Goal: Task Accomplishment & Management: Manage account settings

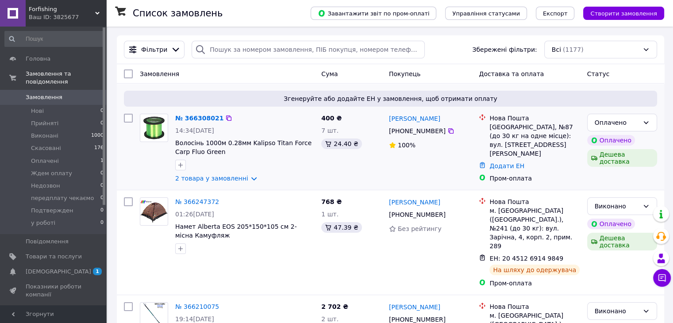
click at [370, 185] on div "400 ₴ 7 шт. 24.40 ₴" at bounding box center [352, 148] width 68 height 76
click at [152, 51] on span "Фільтри" at bounding box center [154, 49] width 26 height 9
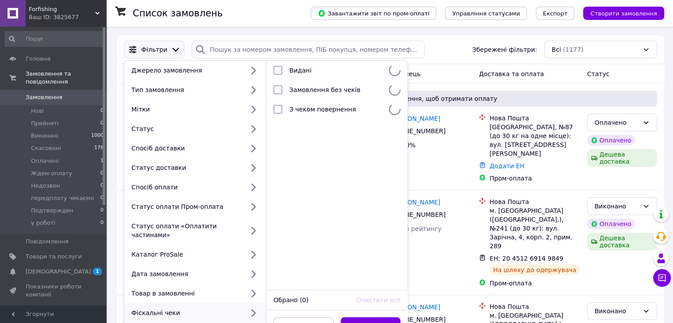
click at [164, 308] on div "Фіскальні чеки" at bounding box center [186, 312] width 116 height 9
click at [313, 81] on li "Замовлення без чеків 443" at bounding box center [336, 89] width 141 height 19
checkbox input "true"
click at [366, 317] on button "Застосувати" at bounding box center [371, 326] width 60 height 18
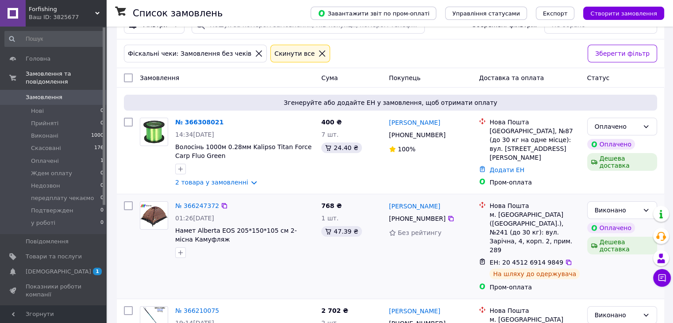
scroll to position [44, 0]
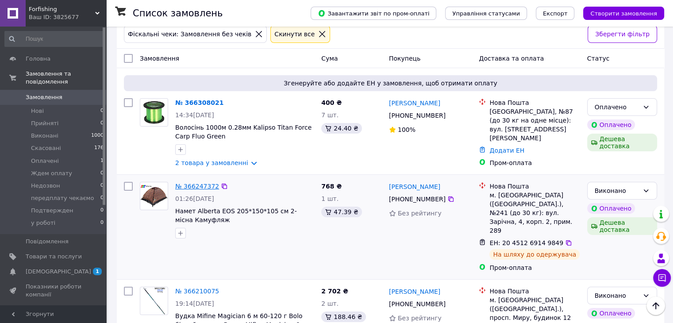
click at [196, 188] on link "№ 366247372" at bounding box center [197, 186] width 44 height 7
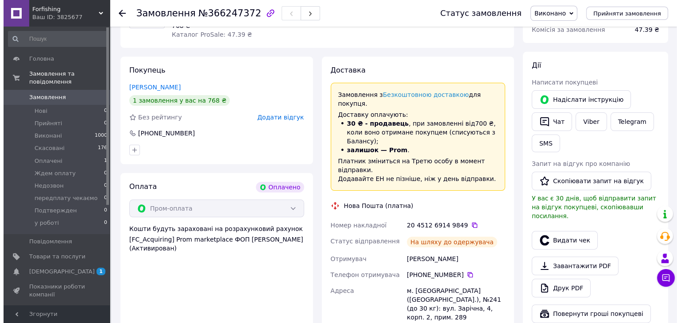
scroll to position [133, 0]
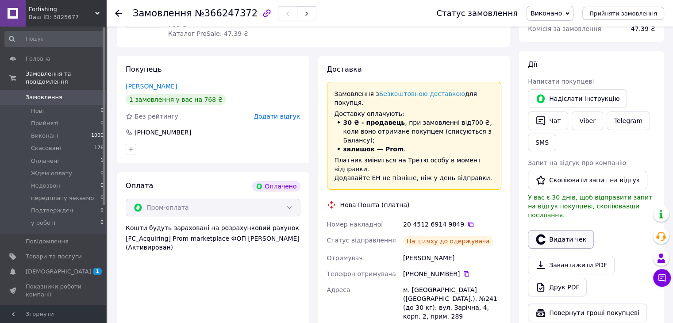
click at [547, 231] on button "Видати чек" at bounding box center [561, 239] width 66 height 19
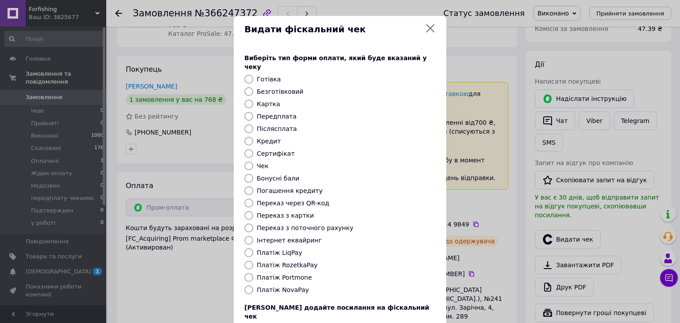
click at [247, 261] on input "Платіж RozetkaPay" at bounding box center [248, 265] width 9 height 9
radio input "true"
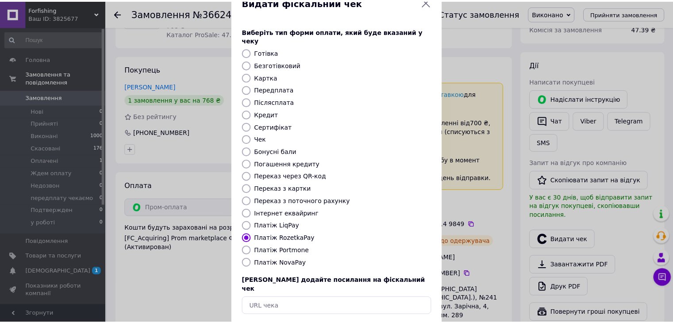
scroll to position [57, 0]
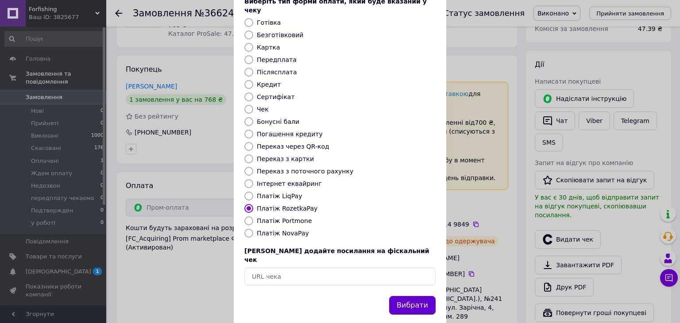
click at [412, 296] on button "Вибрати" at bounding box center [412, 305] width 46 height 19
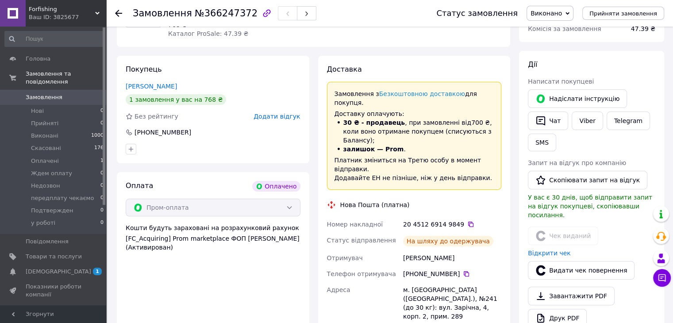
click at [117, 11] on icon at bounding box center [118, 13] width 7 height 7
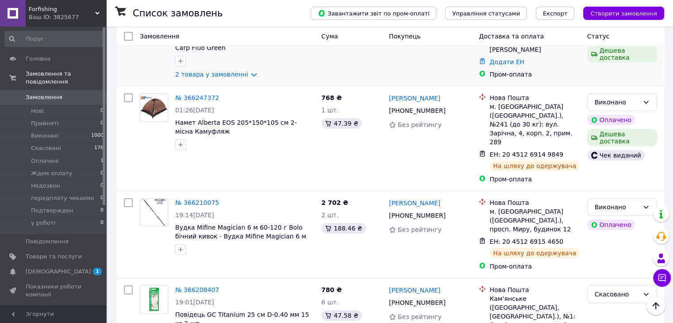
scroll to position [177, 0]
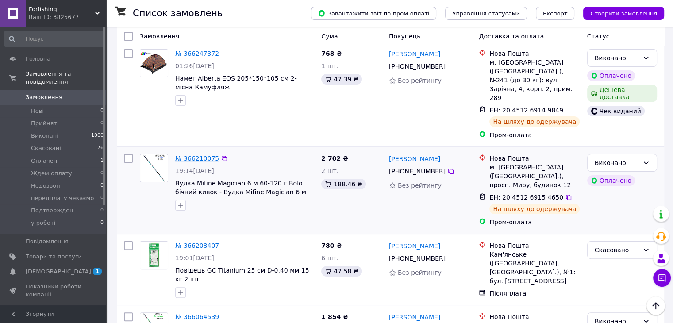
click at [203, 155] on link "№ 366210075" at bounding box center [197, 158] width 44 height 7
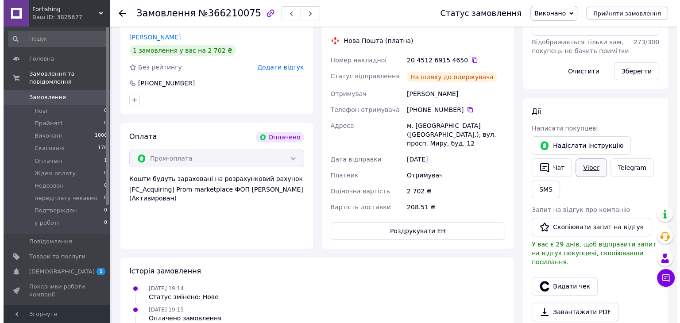
scroll to position [265, 0]
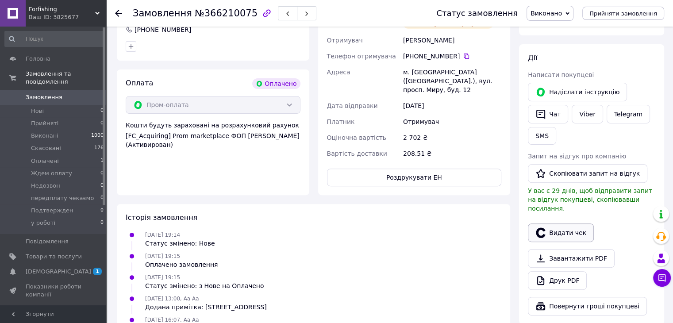
click at [563, 223] on button "Видати чек" at bounding box center [561, 232] width 66 height 19
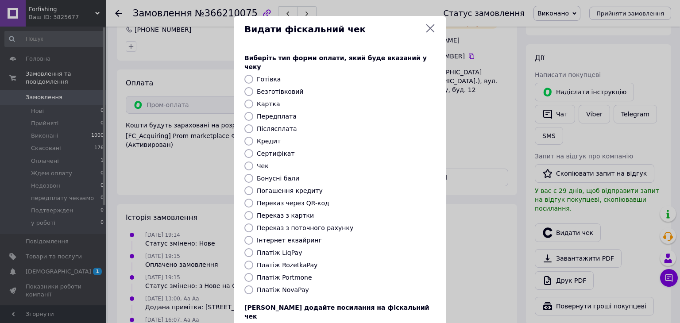
click at [250, 261] on input "Платіж RozetkaPay" at bounding box center [248, 265] width 9 height 9
radio input "true"
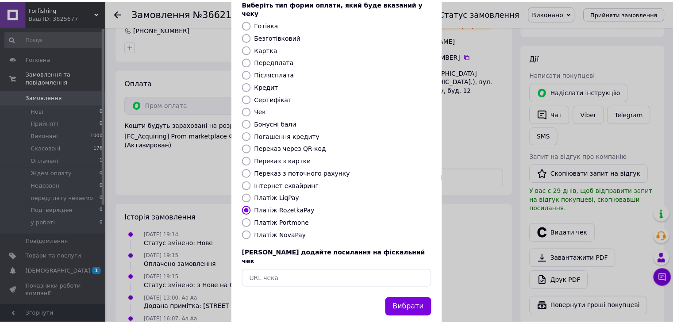
scroll to position [57, 0]
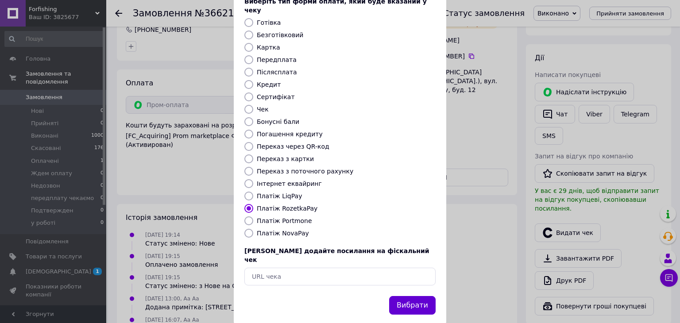
click at [419, 296] on button "Вибрати" at bounding box center [412, 305] width 46 height 19
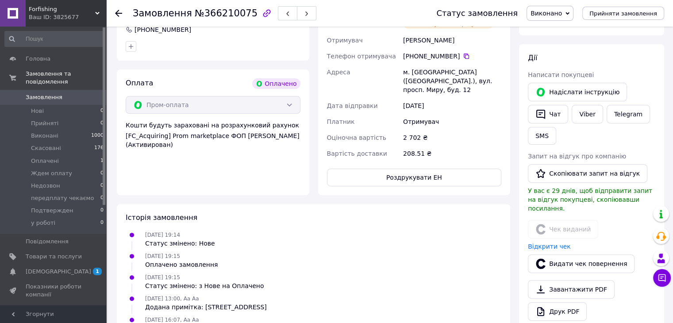
click at [121, 13] on use at bounding box center [118, 13] width 7 height 7
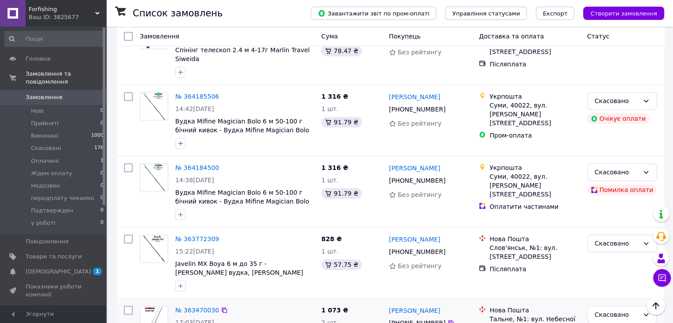
scroll to position [796, 0]
